Goal: Transaction & Acquisition: Purchase product/service

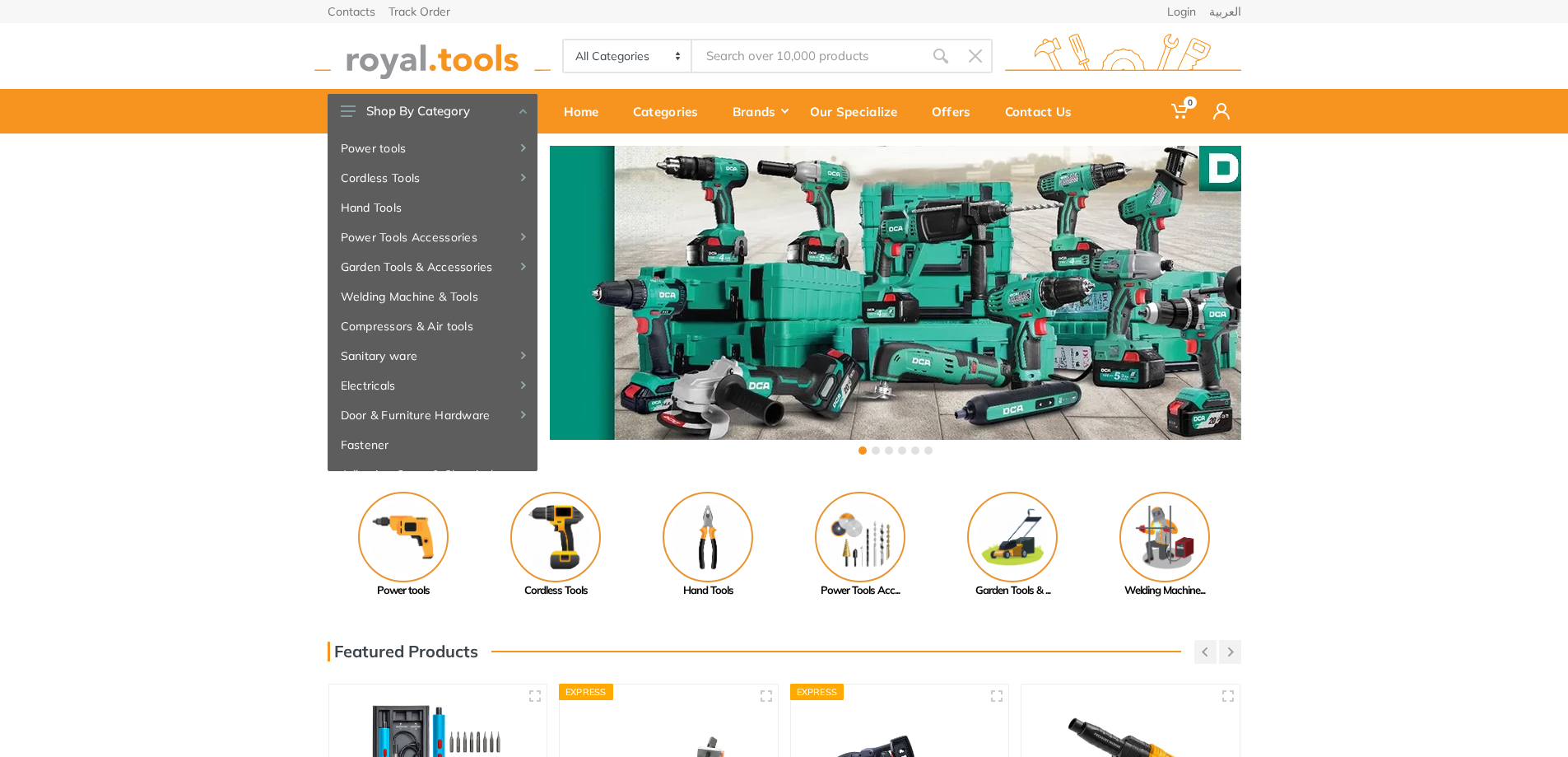
type input "f"
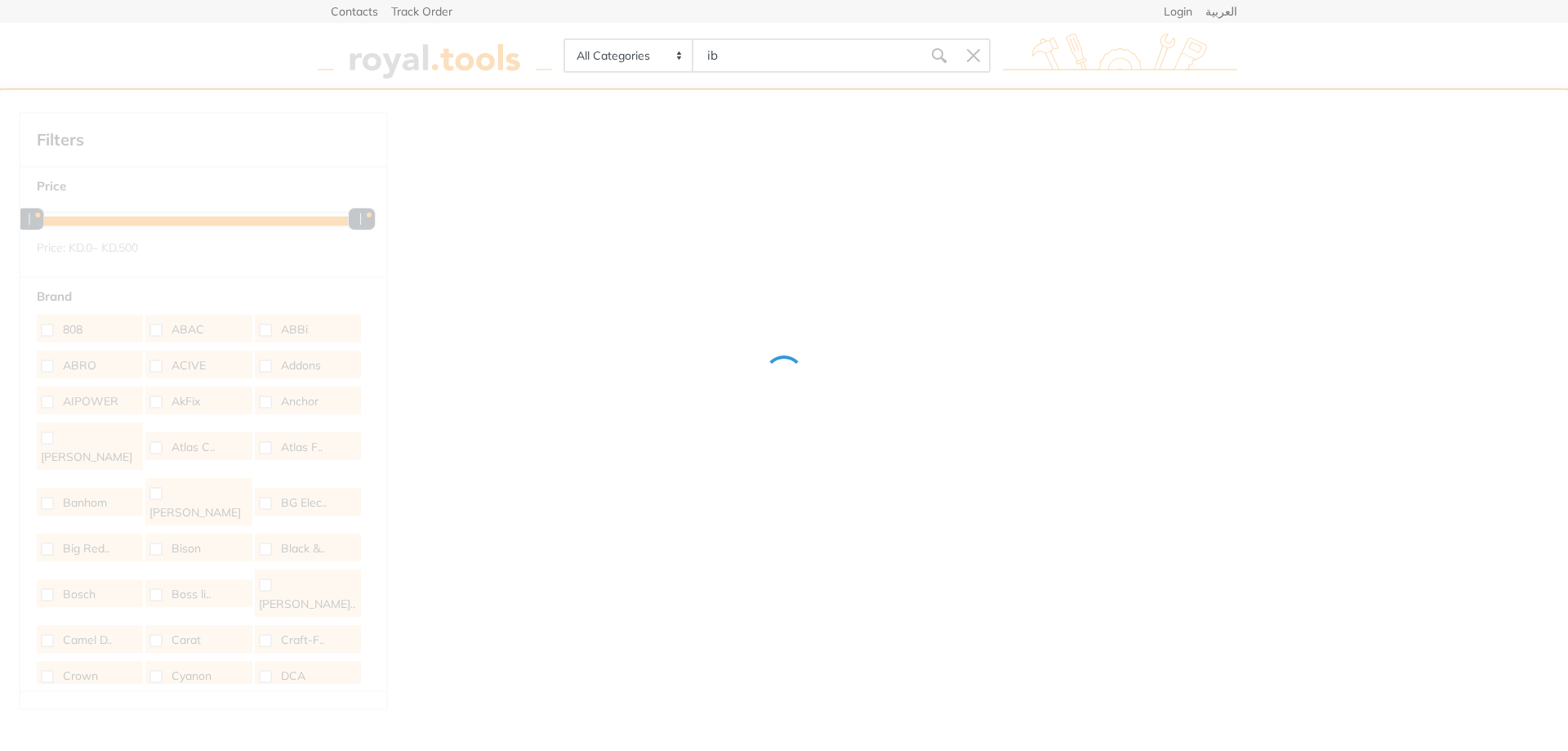
type input "i"
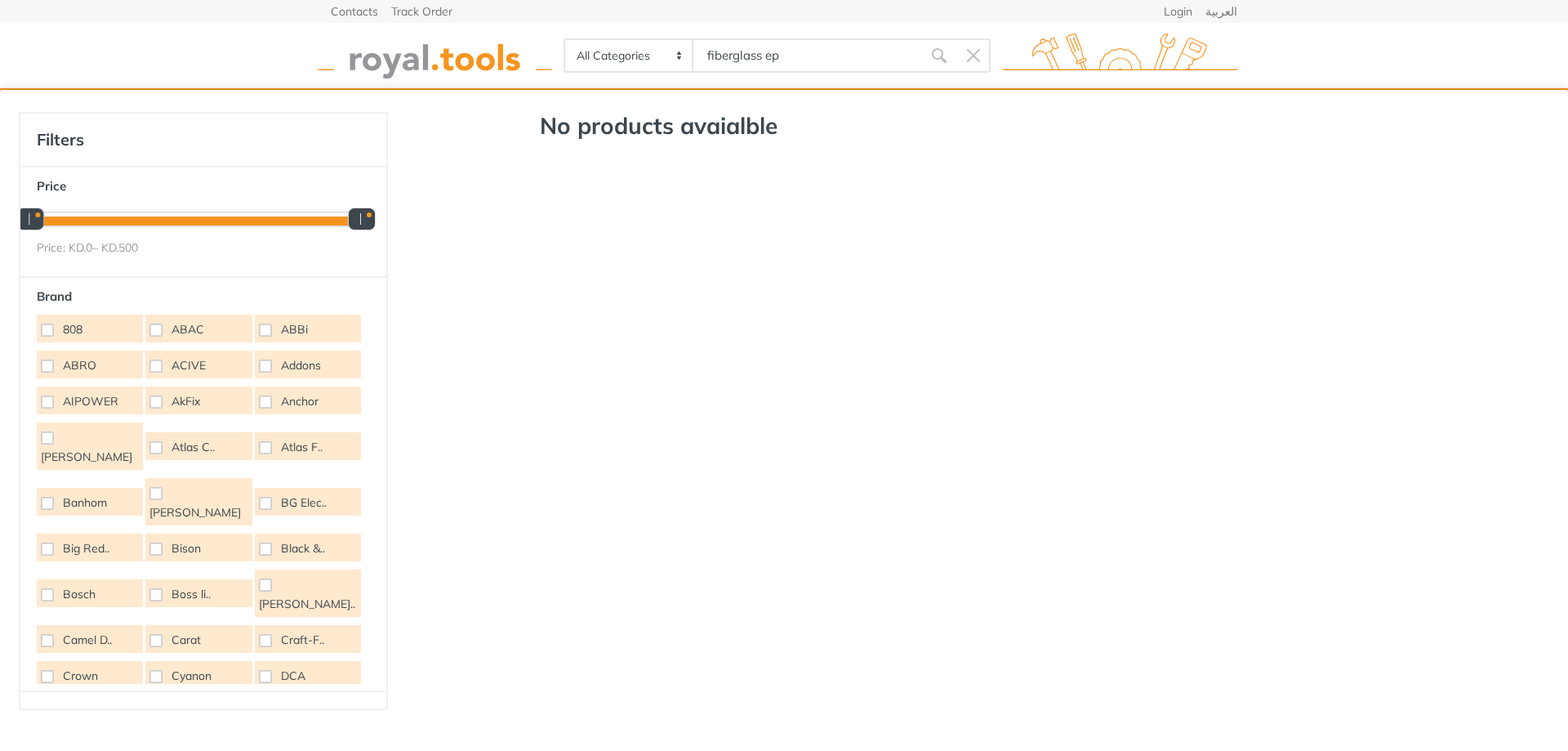
type input "fiberglass epo"
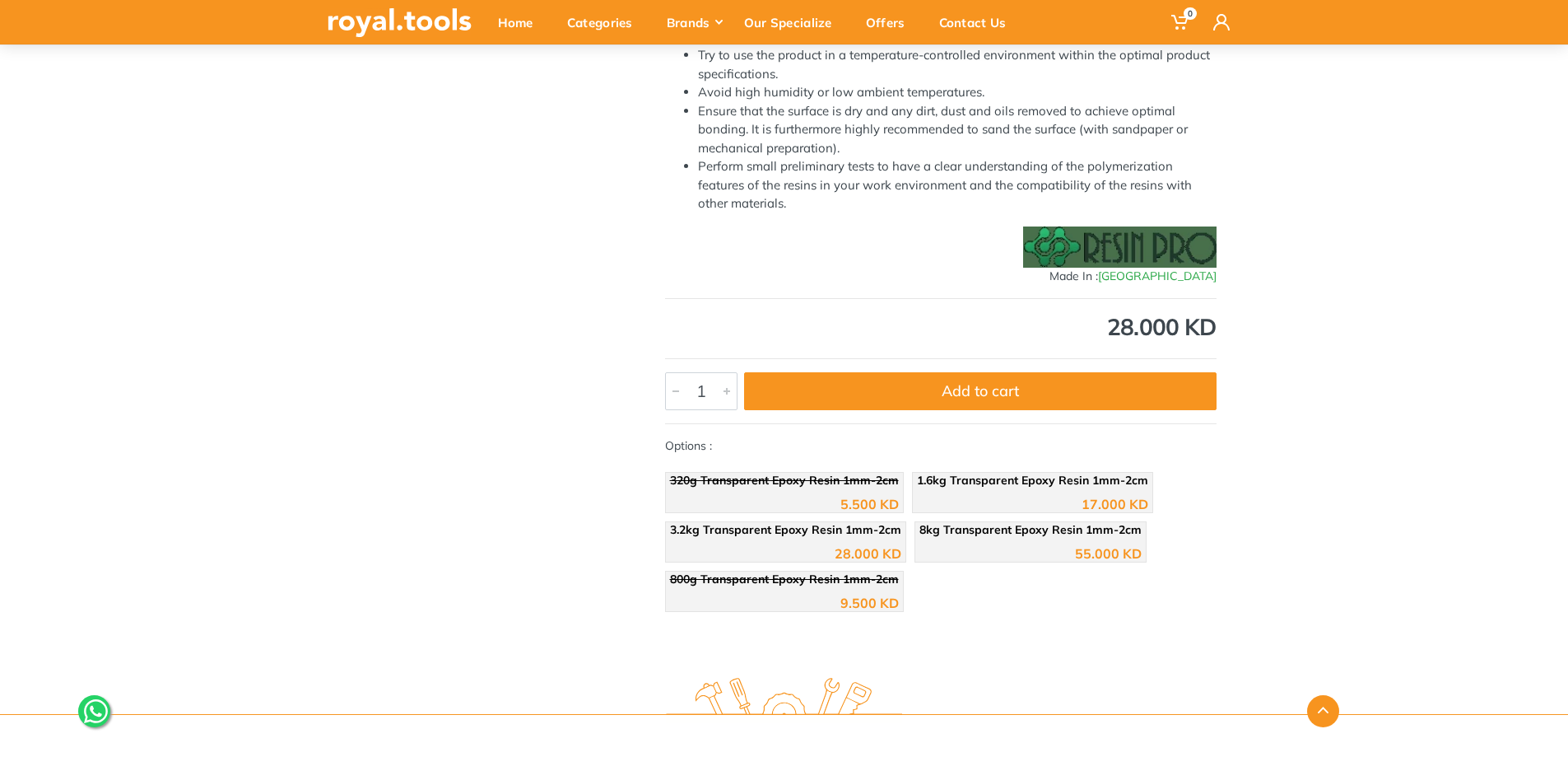
scroll to position [824, 0]
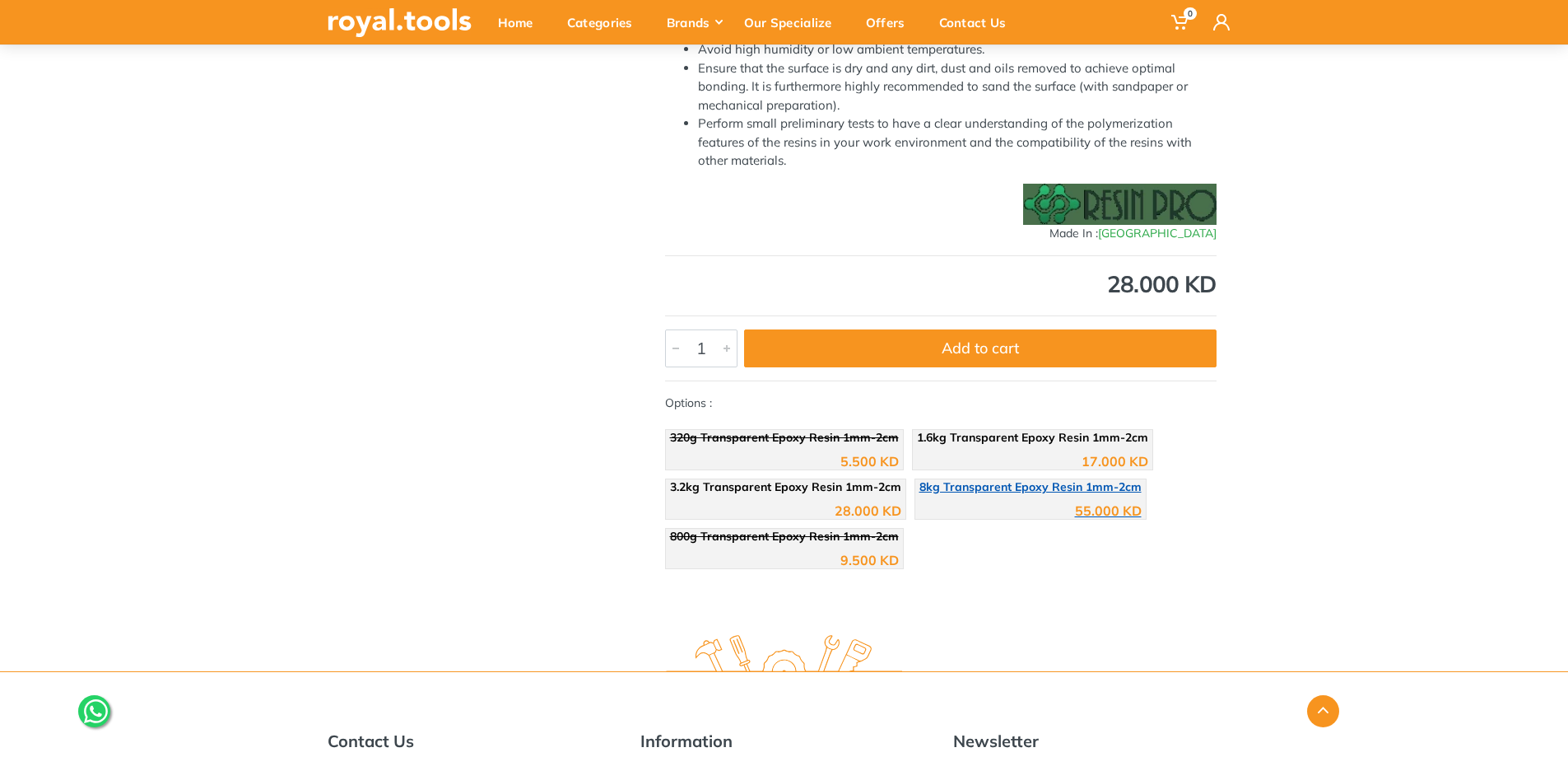
click at [1002, 489] on span "8kg Transparent Epoxy Resin 1mm-2cm" at bounding box center [1030, 486] width 222 height 14
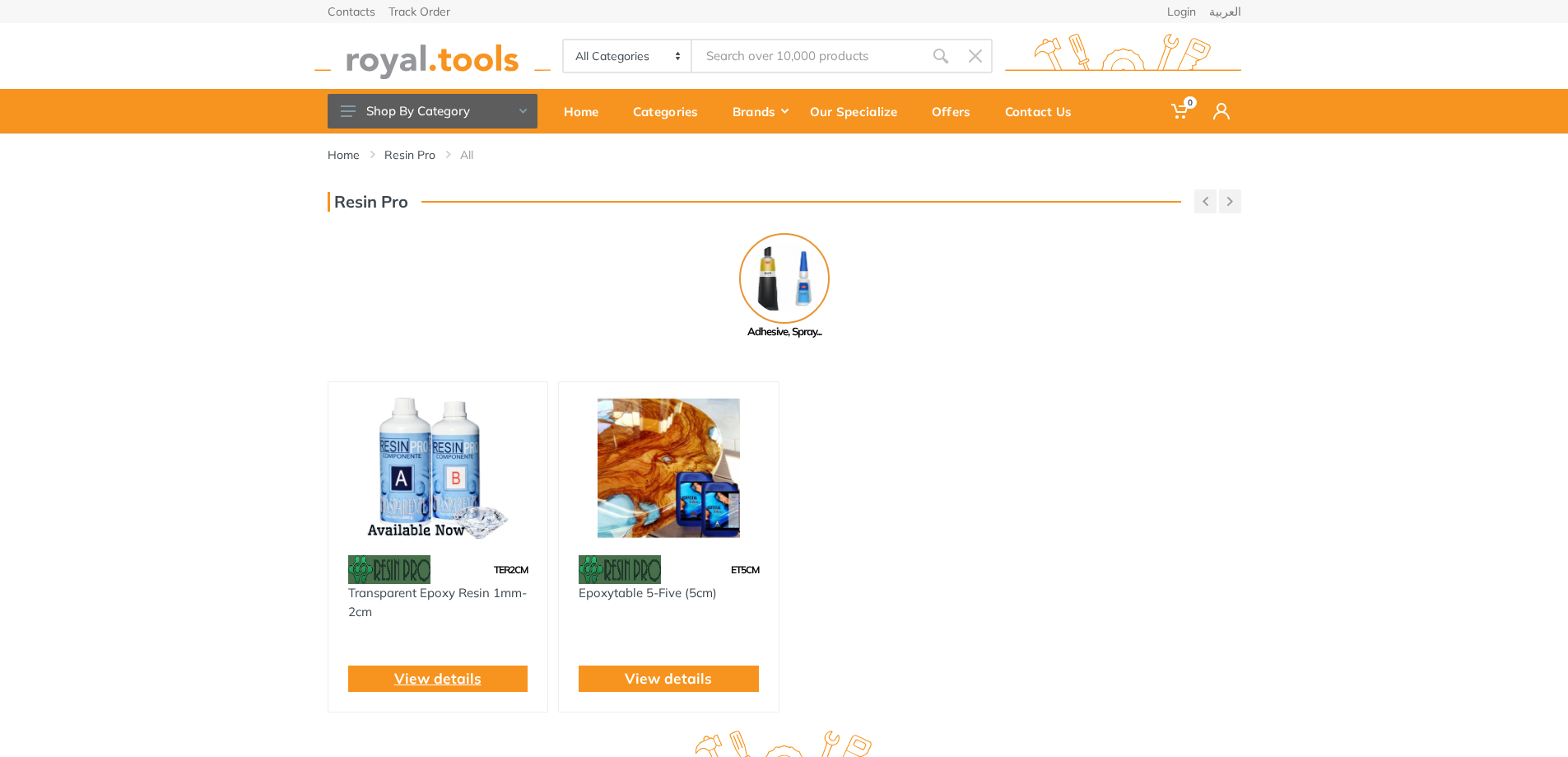
click at [462, 679] on link "View details" at bounding box center [437, 678] width 87 height 21
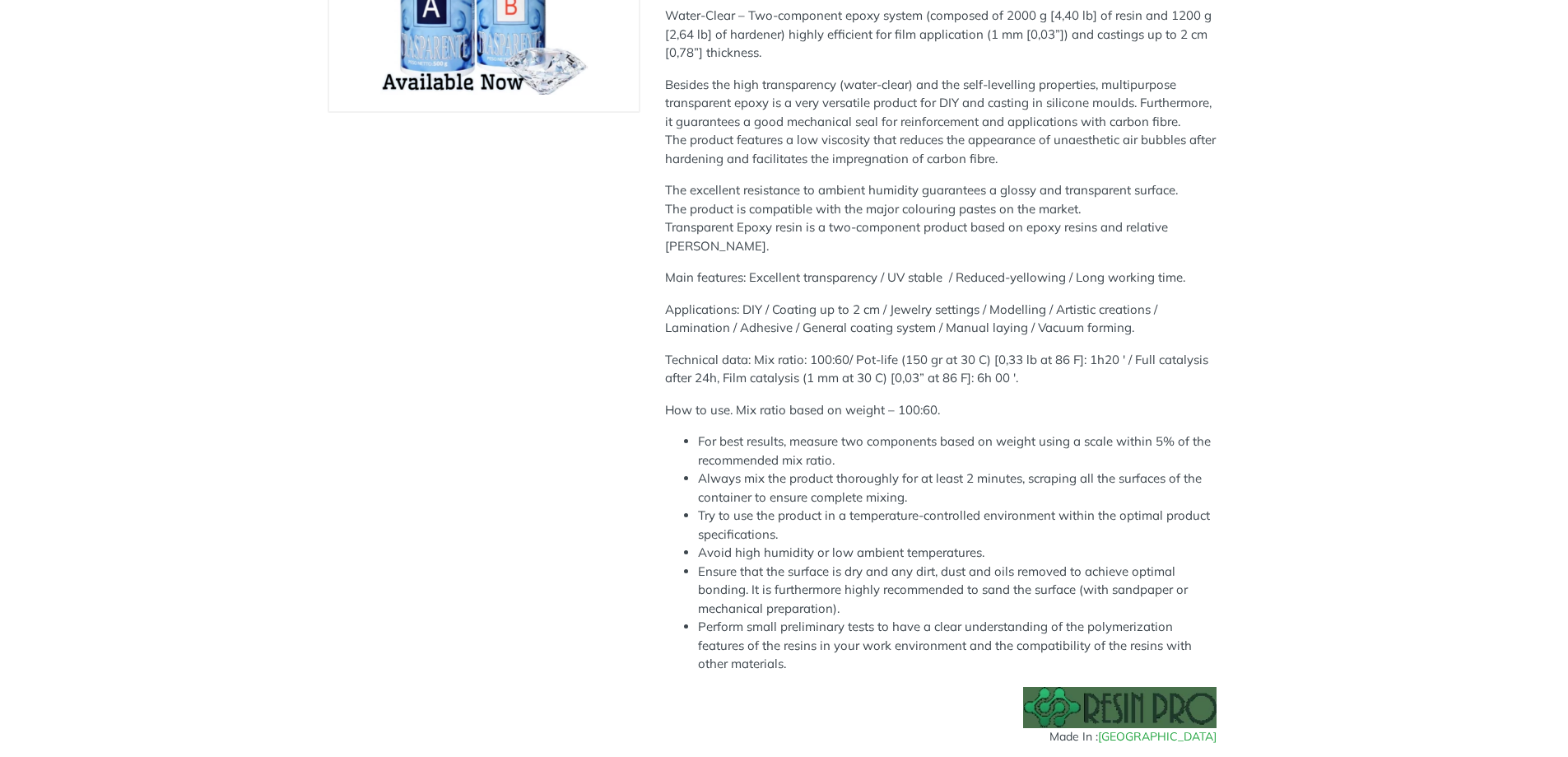
scroll to position [741, 0]
